Goal: Information Seeking & Learning: Learn about a topic

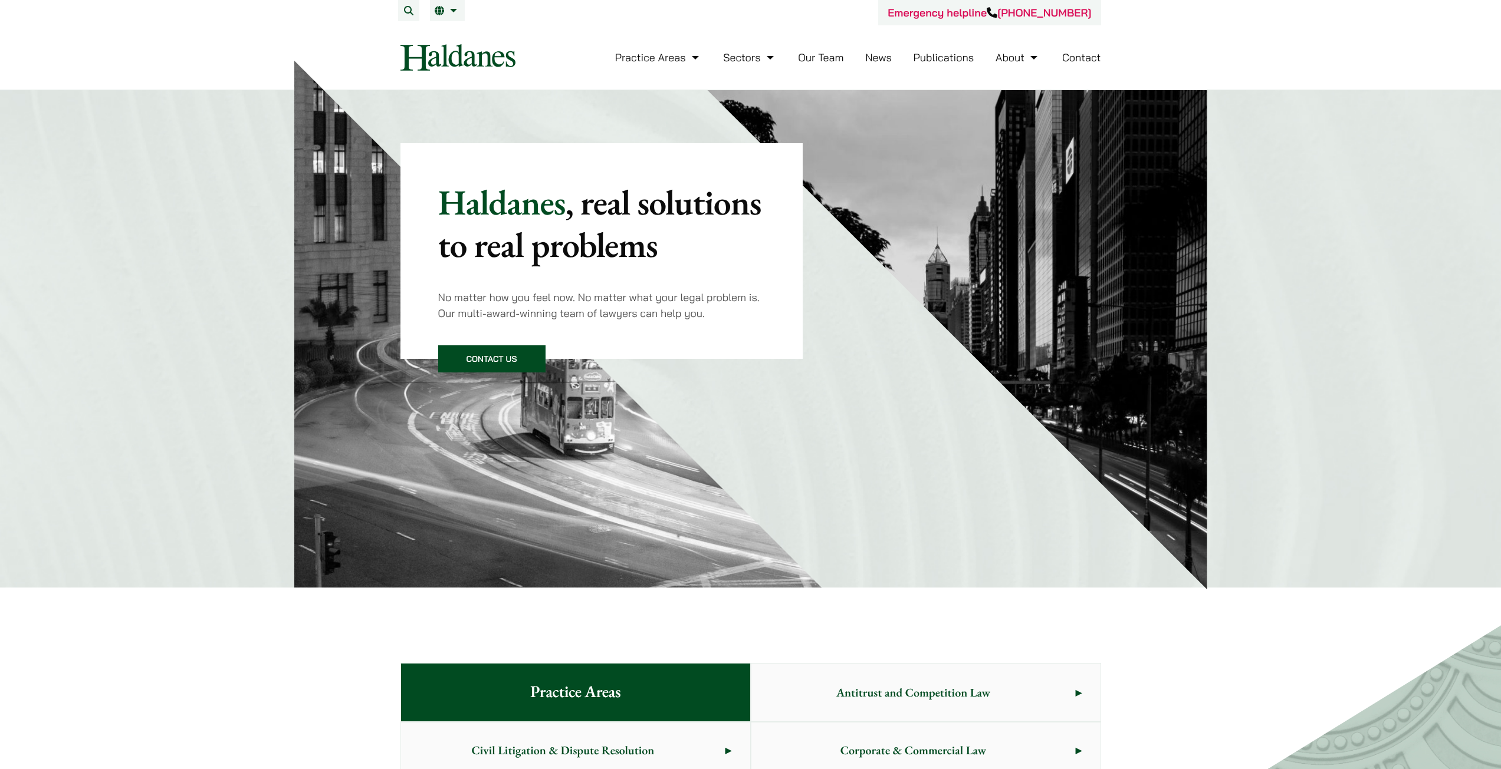
click at [828, 58] on link "Our Team" at bounding box center [820, 58] width 45 height 14
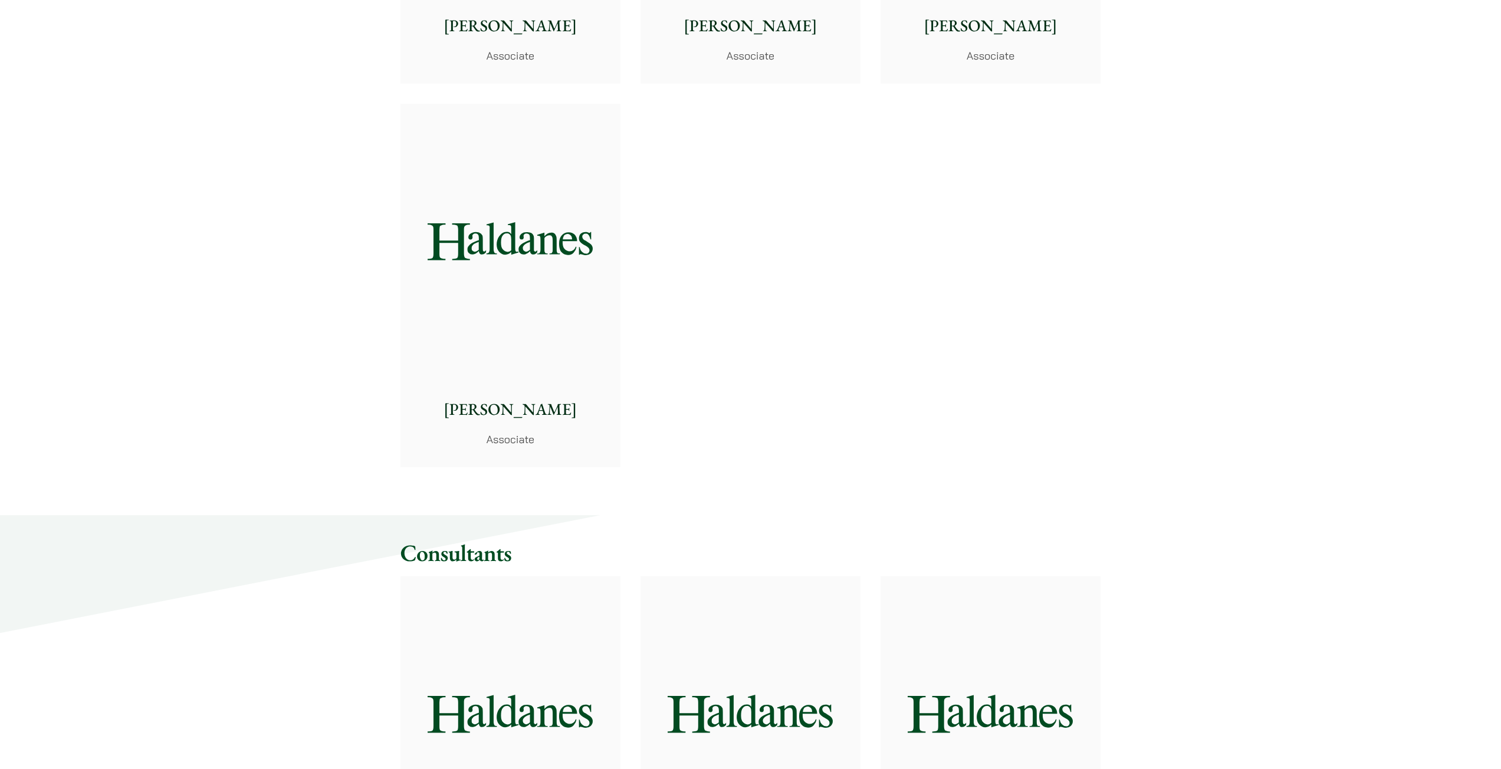
scroll to position [4953, 0]
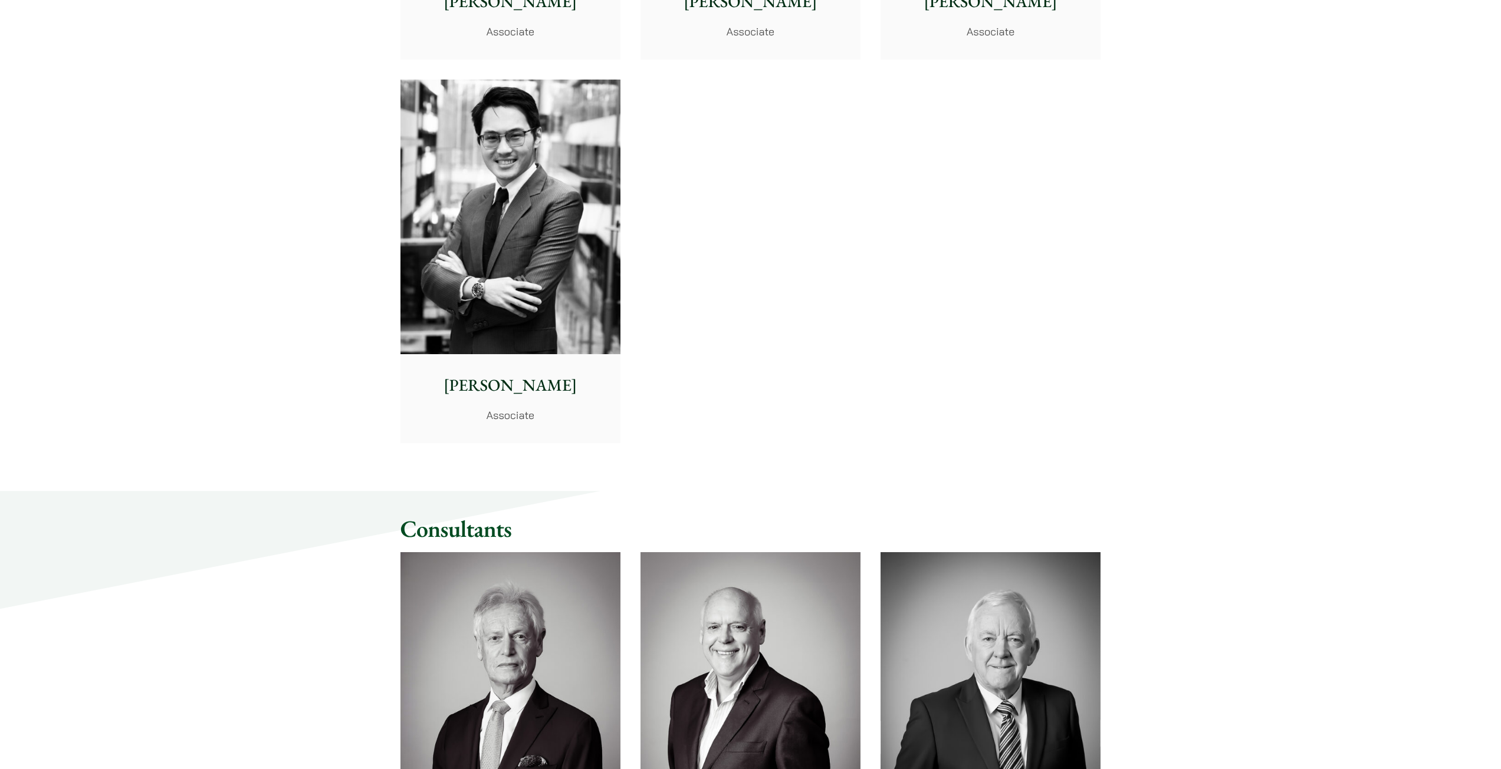
click at [495, 218] on img at bounding box center [510, 217] width 220 height 275
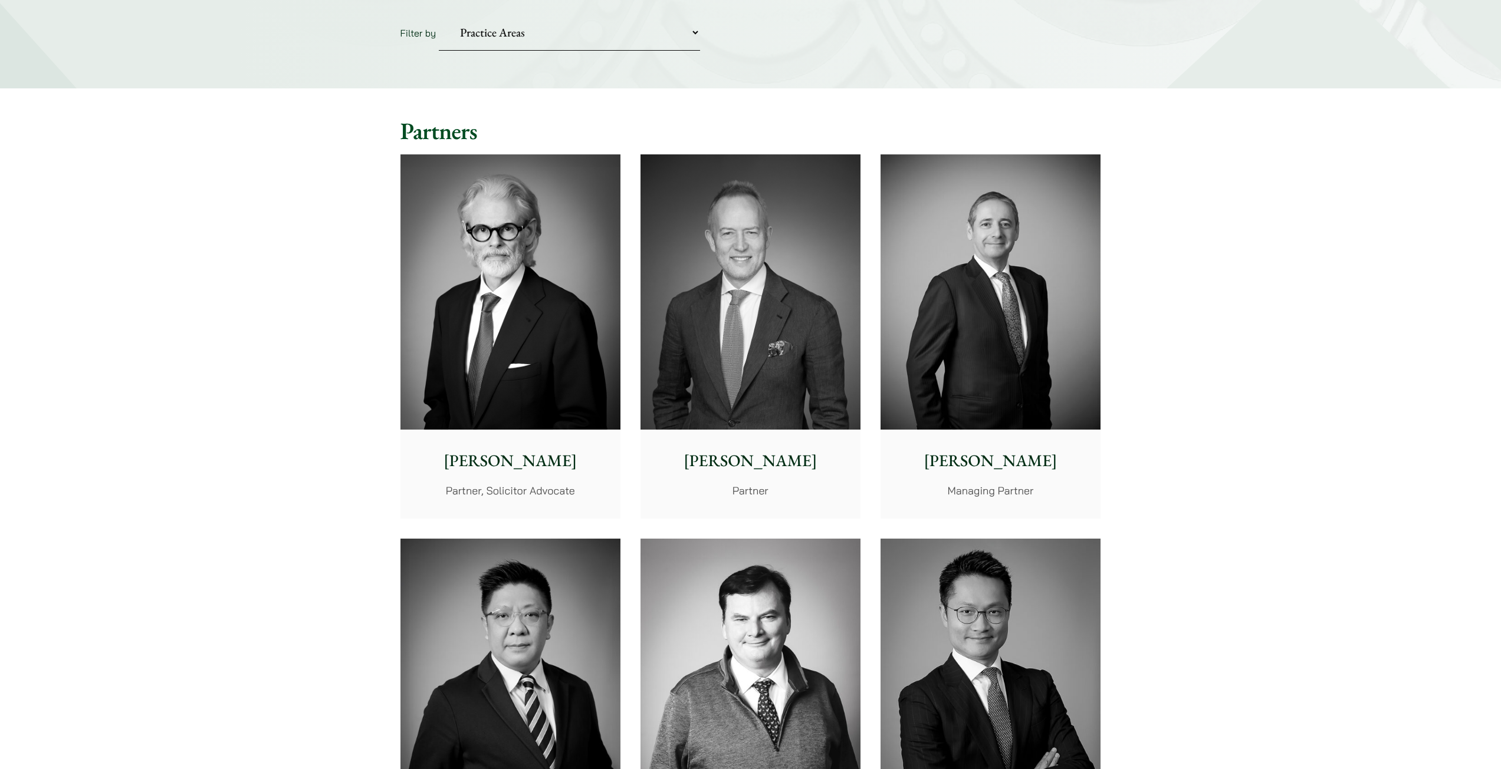
scroll to position [118, 0]
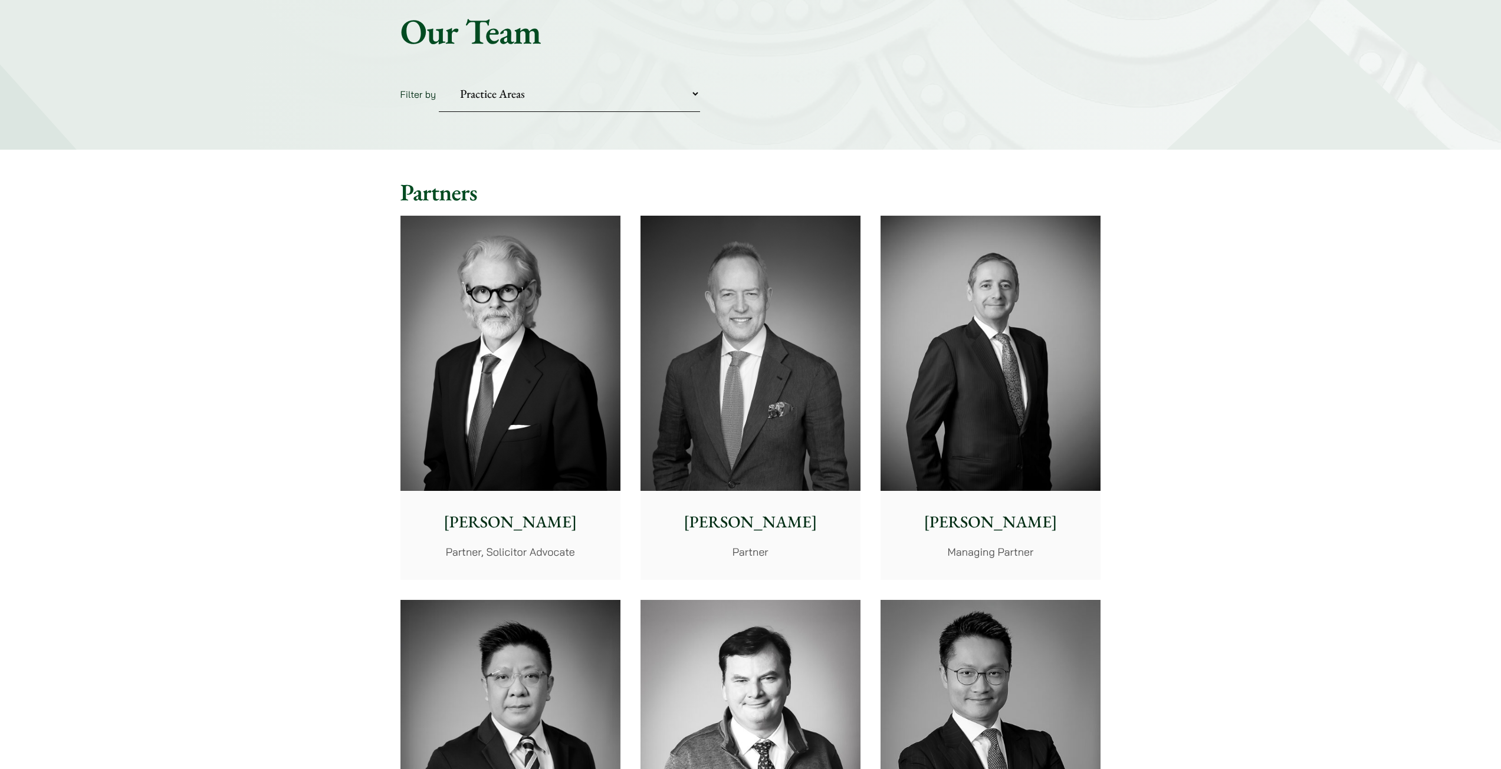
click at [584, 356] on img at bounding box center [510, 353] width 220 height 275
click at [1011, 312] on img at bounding box center [990, 353] width 220 height 275
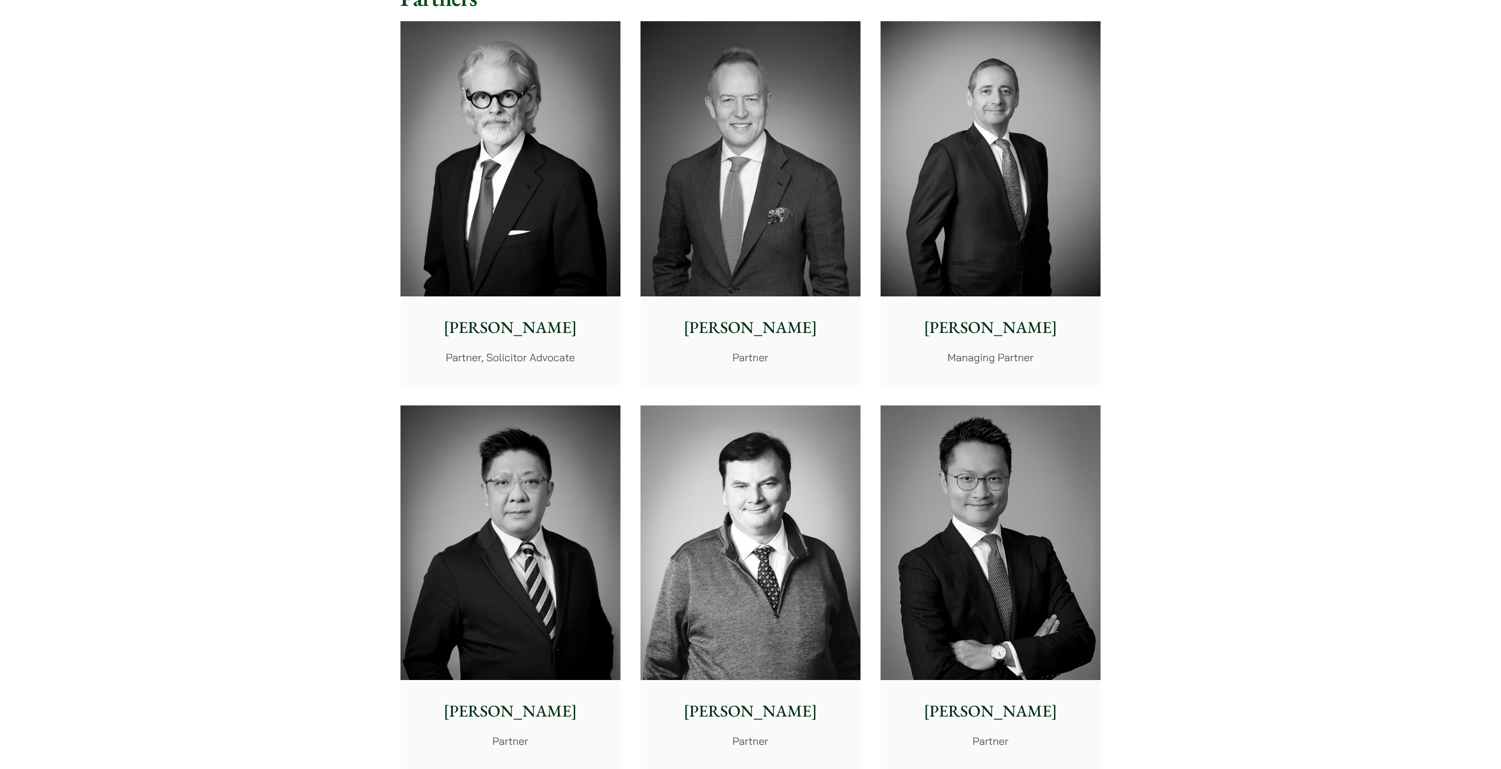
scroll to position [354, 0]
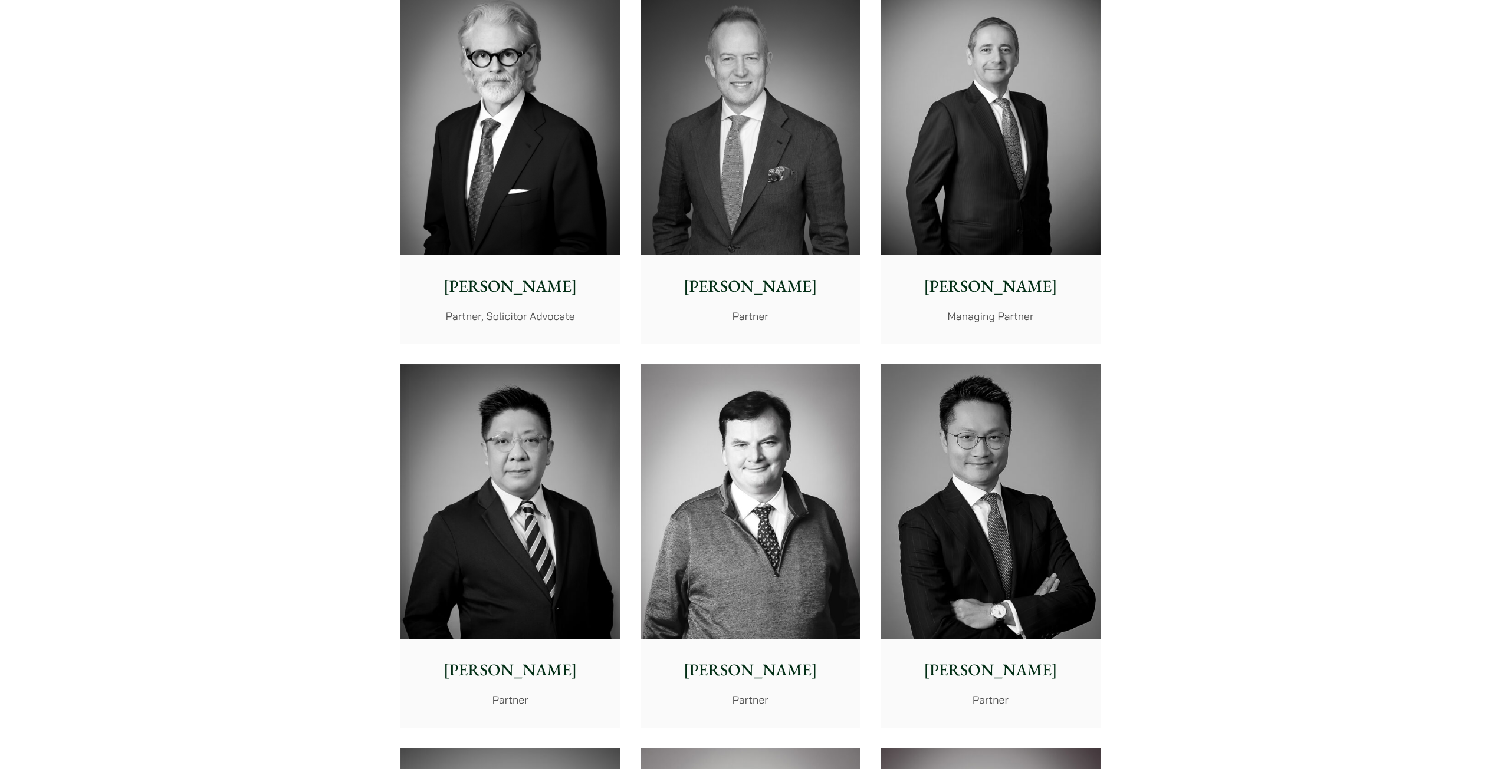
click at [804, 426] on img at bounding box center [750, 501] width 220 height 275
click at [560, 175] on img at bounding box center [510, 117] width 220 height 275
click at [948, 179] on img at bounding box center [990, 117] width 220 height 275
click at [771, 182] on img at bounding box center [750, 117] width 220 height 275
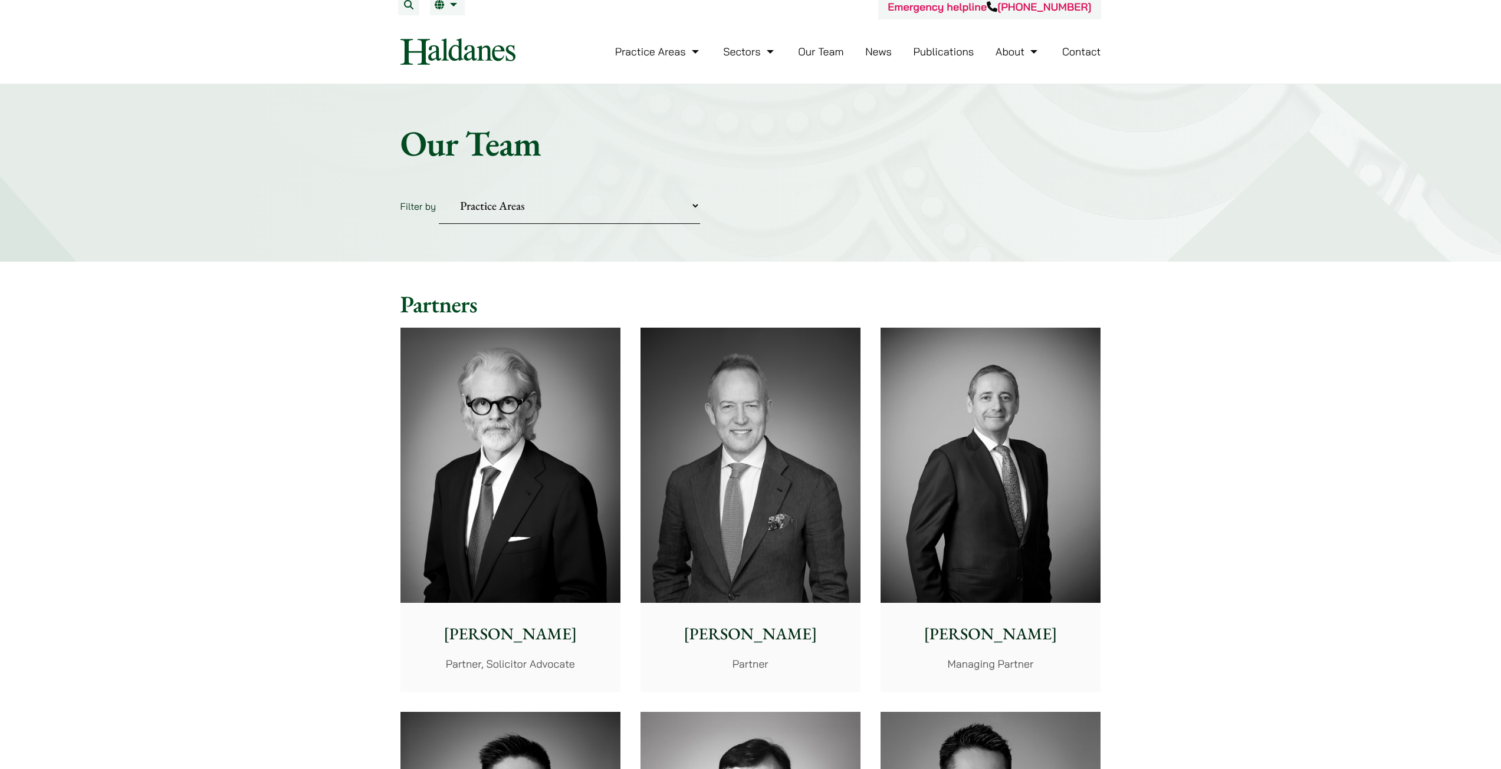
scroll to position [0, 0]
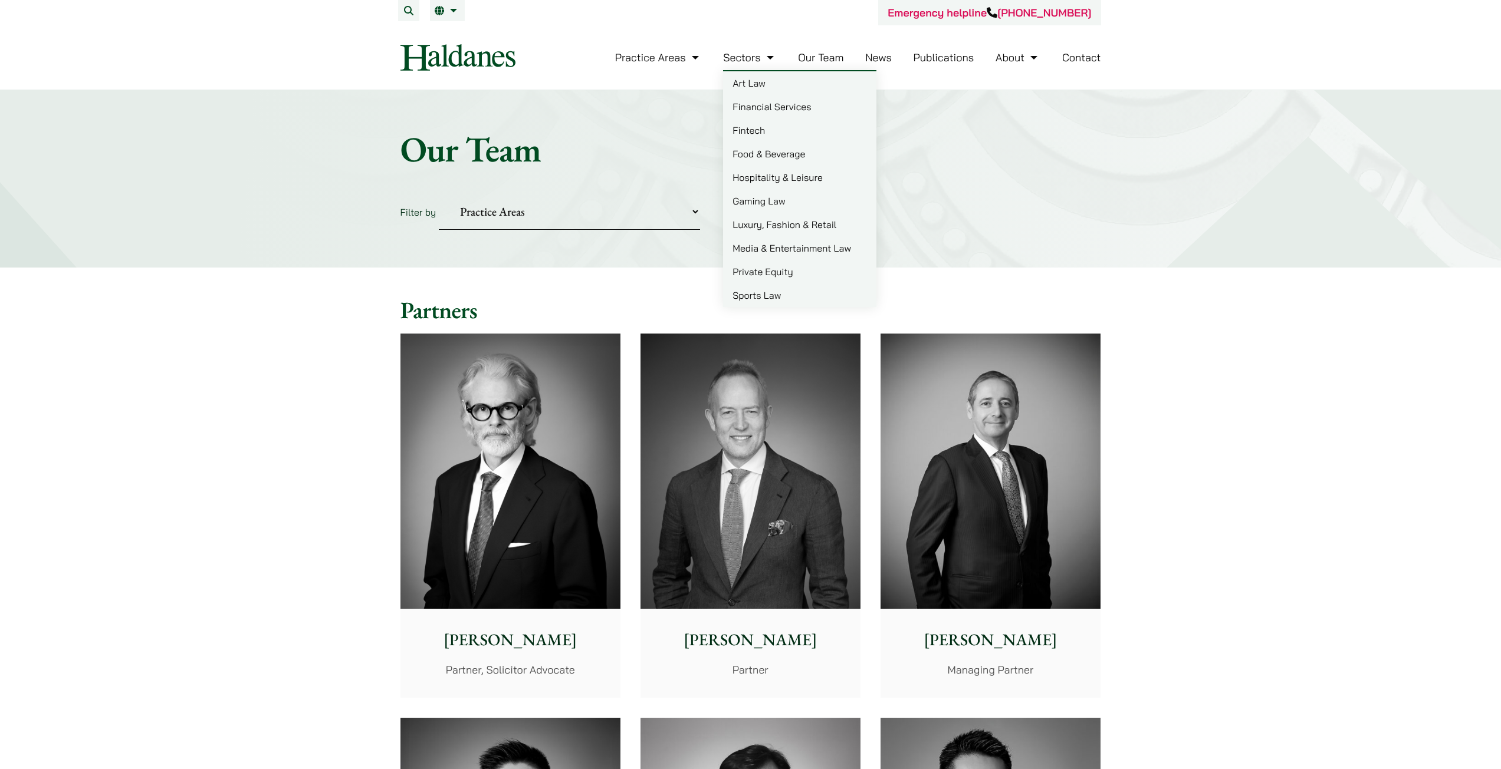
click at [775, 191] on link "Gaming Law" at bounding box center [799, 201] width 153 height 24
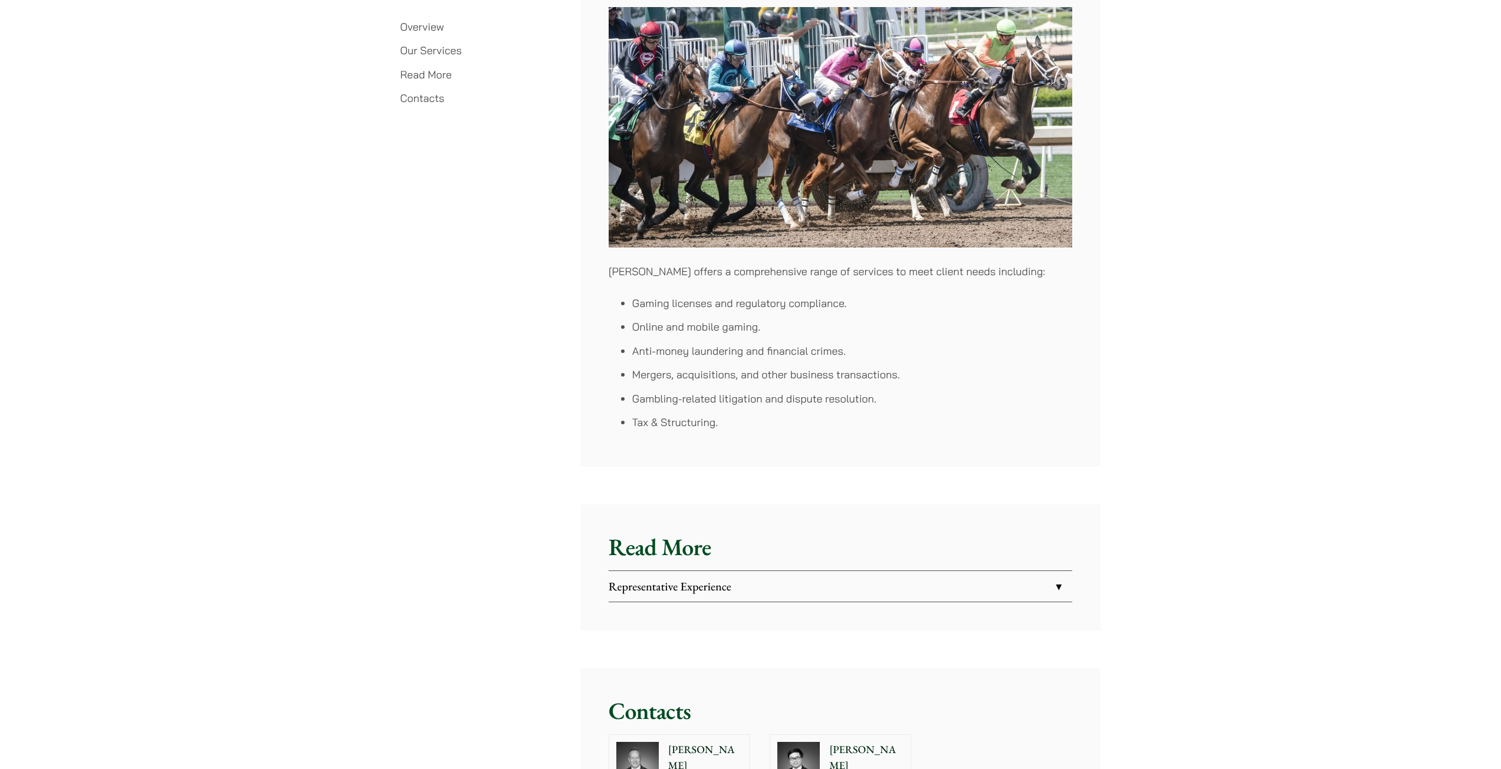
scroll to position [1710, 0]
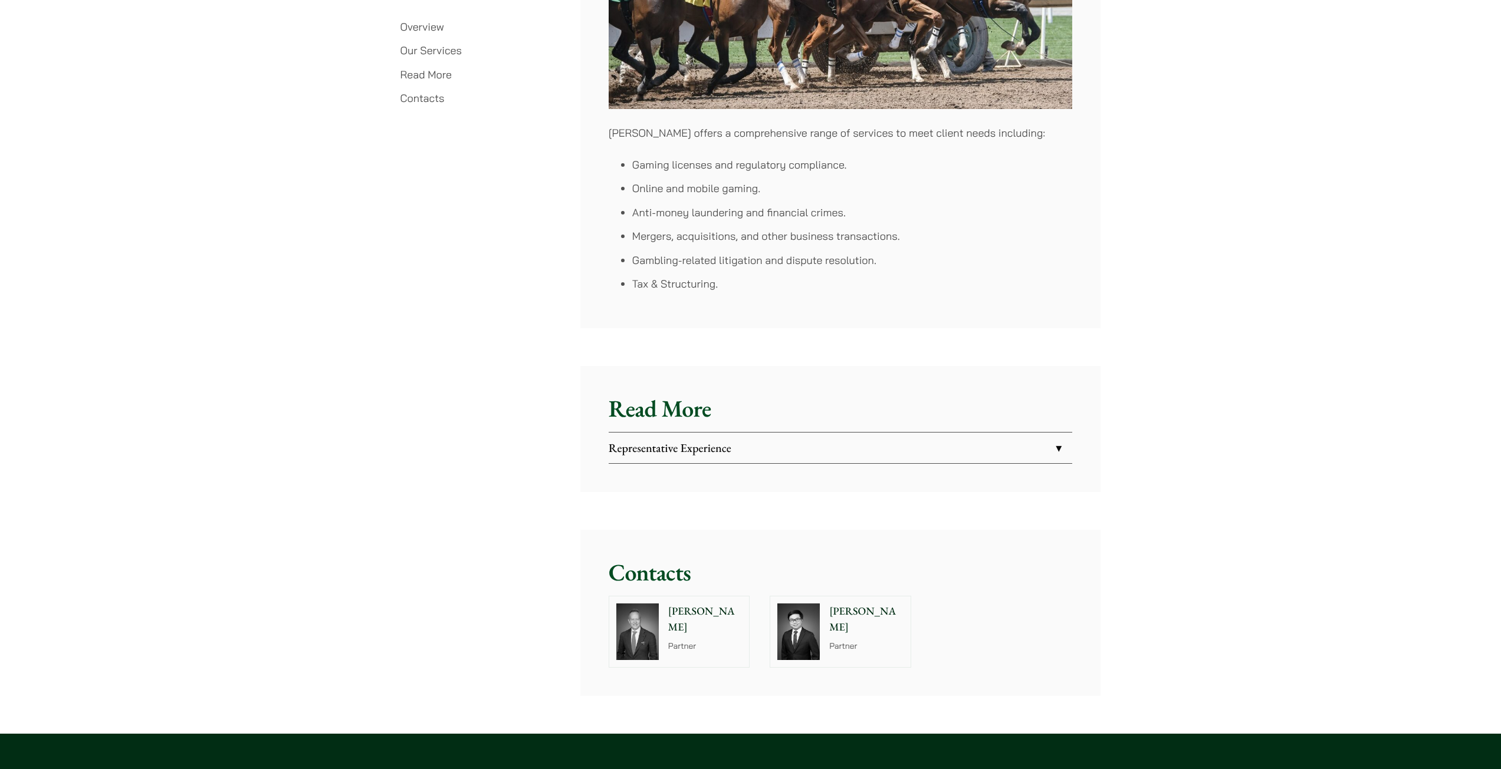
click at [703, 436] on link "Representative Experience" at bounding box center [839, 448] width 463 height 31
